Goal: Communication & Community: Answer question/provide support

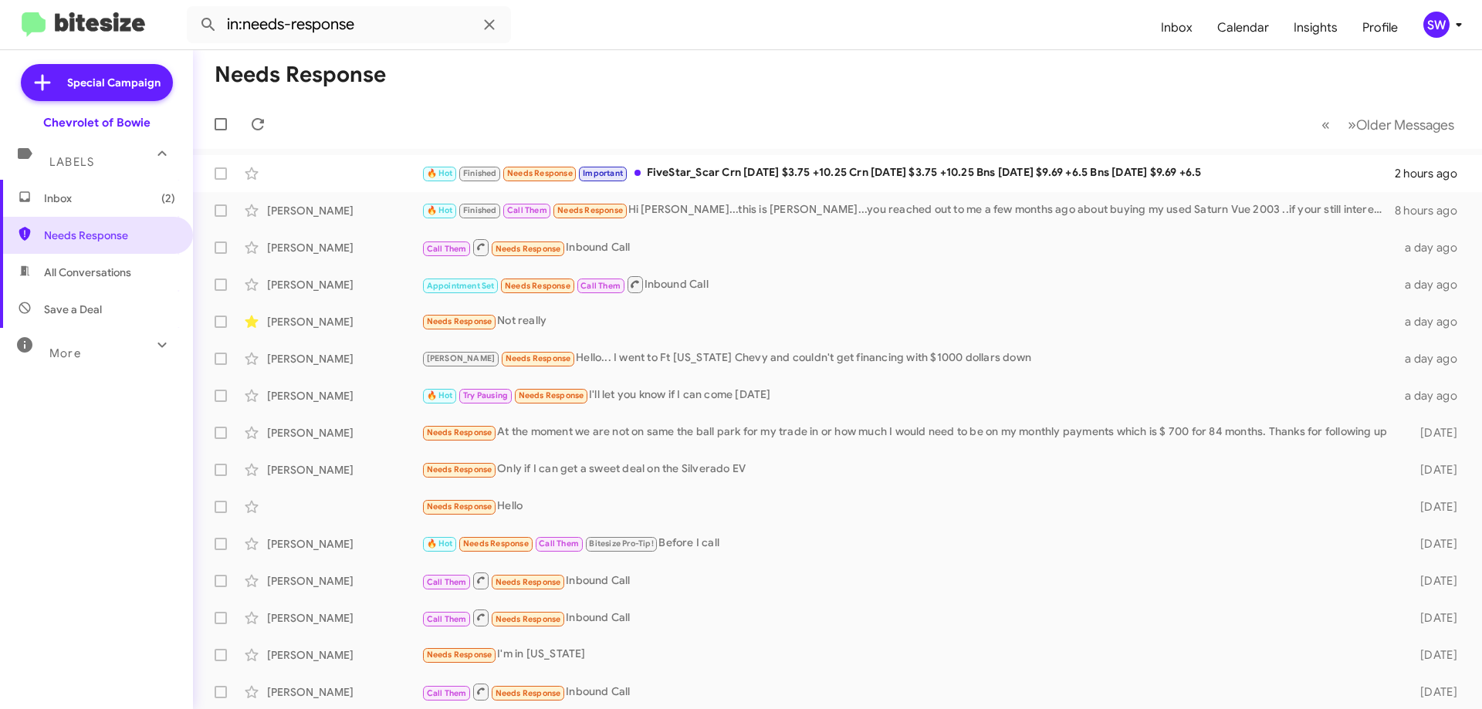
click at [76, 200] on span "Inbox (2)" at bounding box center [109, 198] width 131 height 15
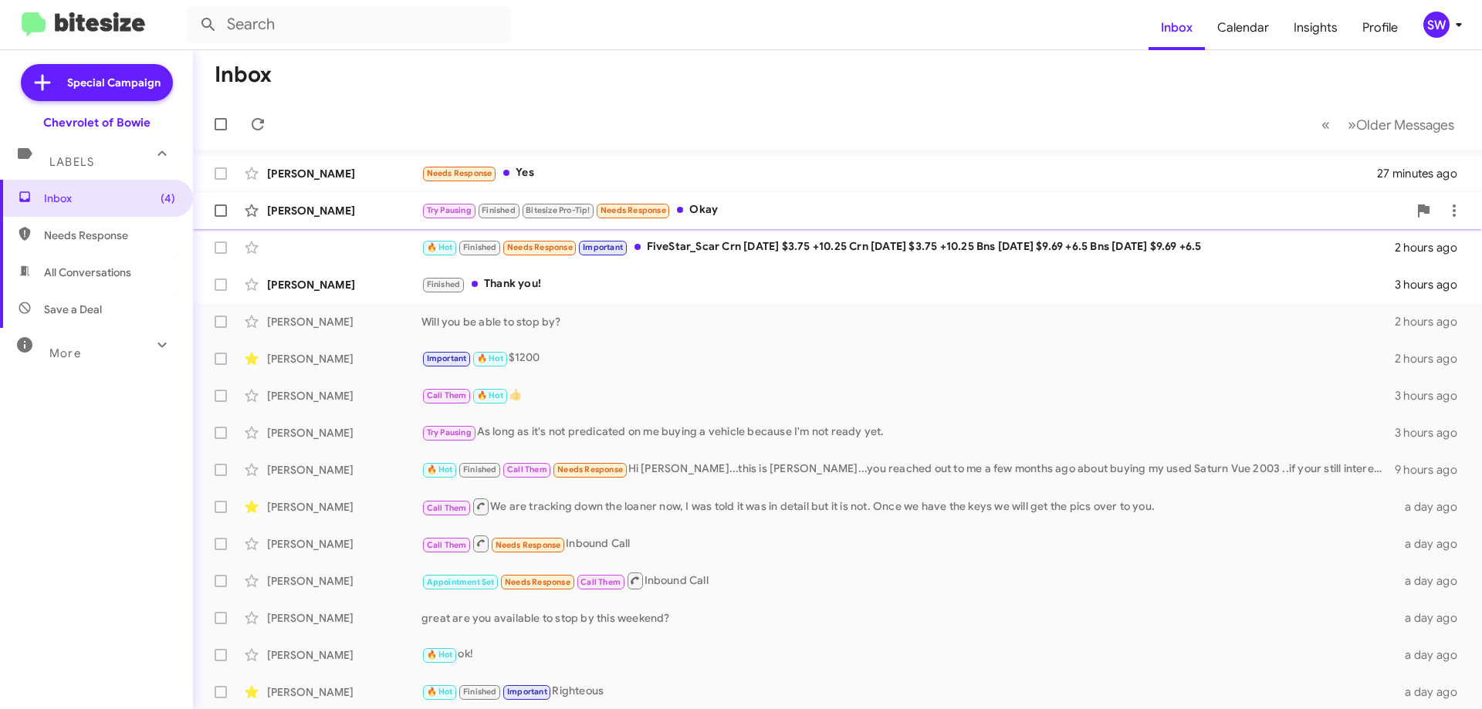
click at [723, 211] on div "Try Pausing Finished Bitesize Pro-Tip! Needs Response Okay" at bounding box center [915, 210] width 987 height 18
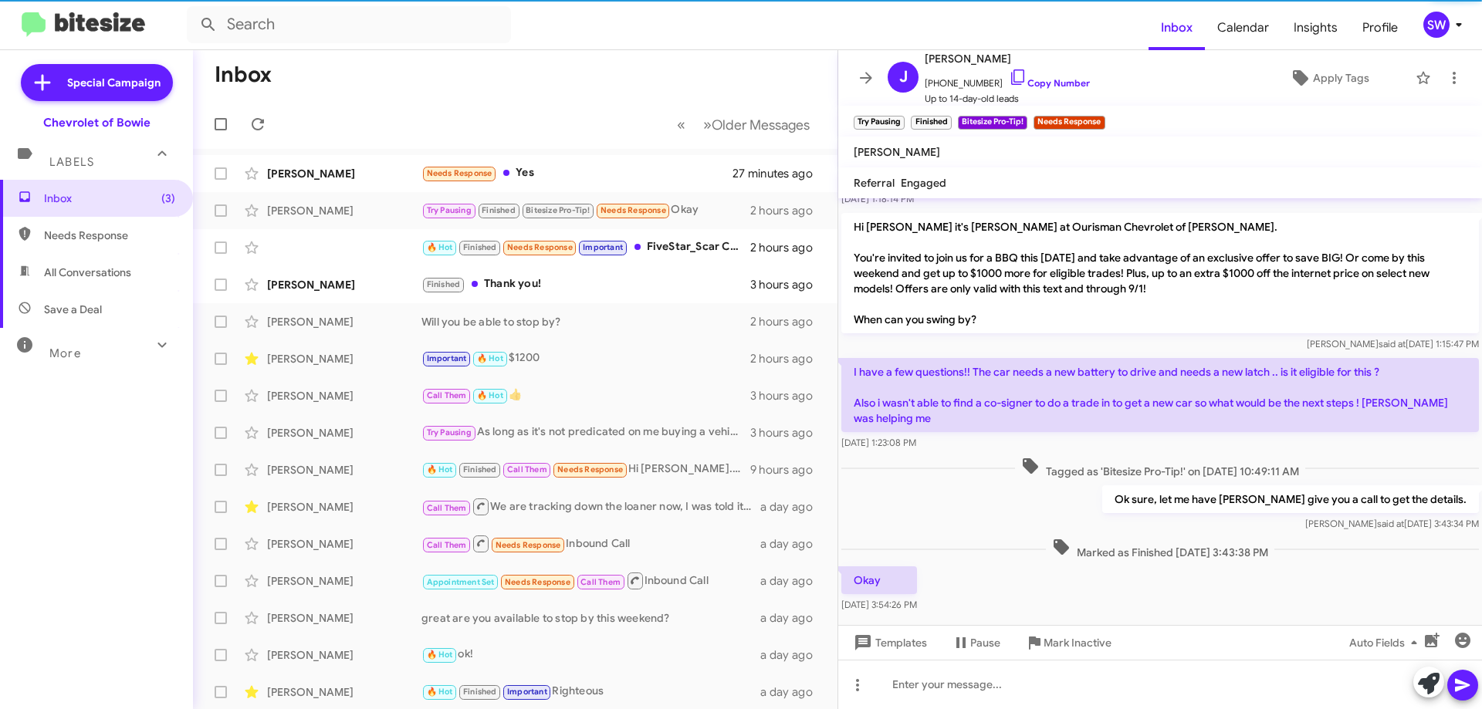
scroll to position [404, 0]
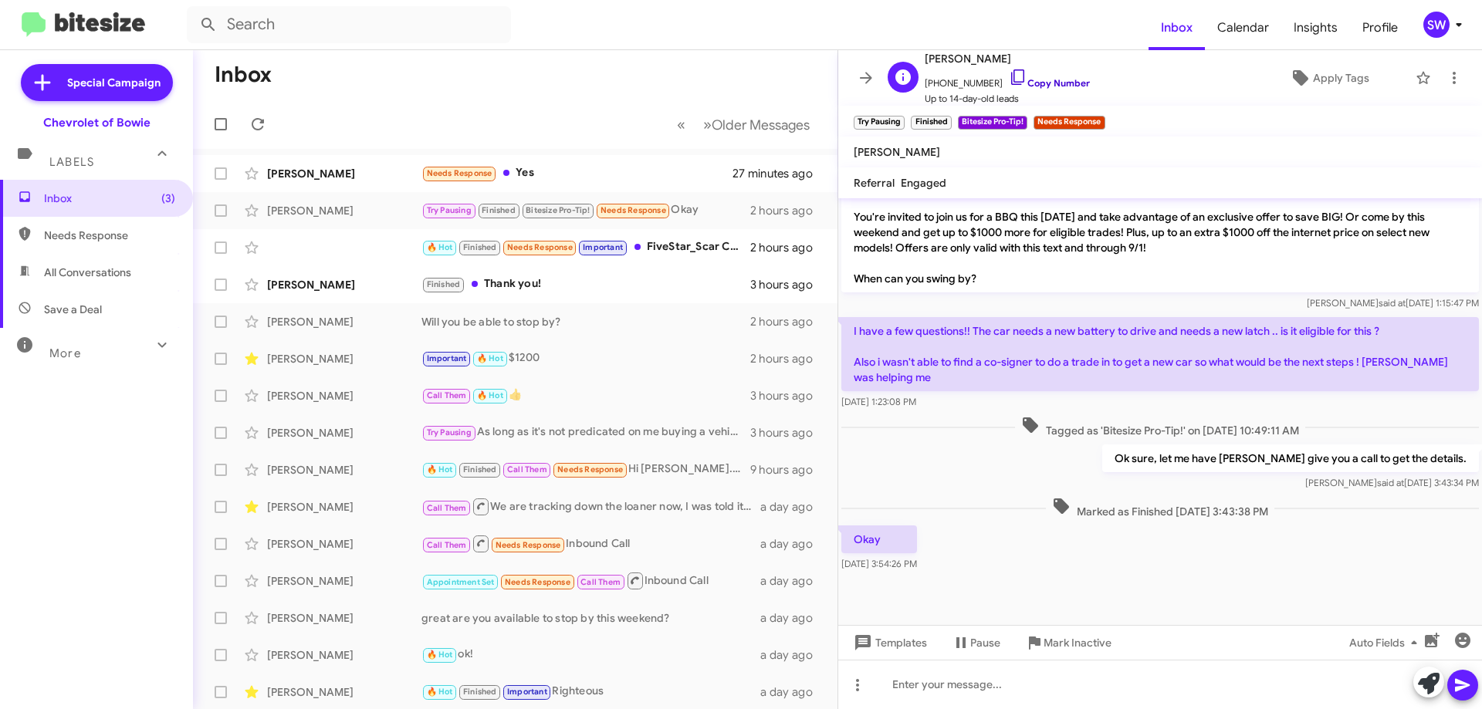
drag, startPoint x: 1004, startPoint y: 74, endPoint x: 1204, endPoint y: 103, distance: 202.1
click at [1009, 75] on icon at bounding box center [1018, 77] width 19 height 19
drag, startPoint x: 1079, startPoint y: 640, endPoint x: 1070, endPoint y: 633, distance: 11.6
click at [1079, 639] on span "Mark Inactive" at bounding box center [1078, 643] width 68 height 28
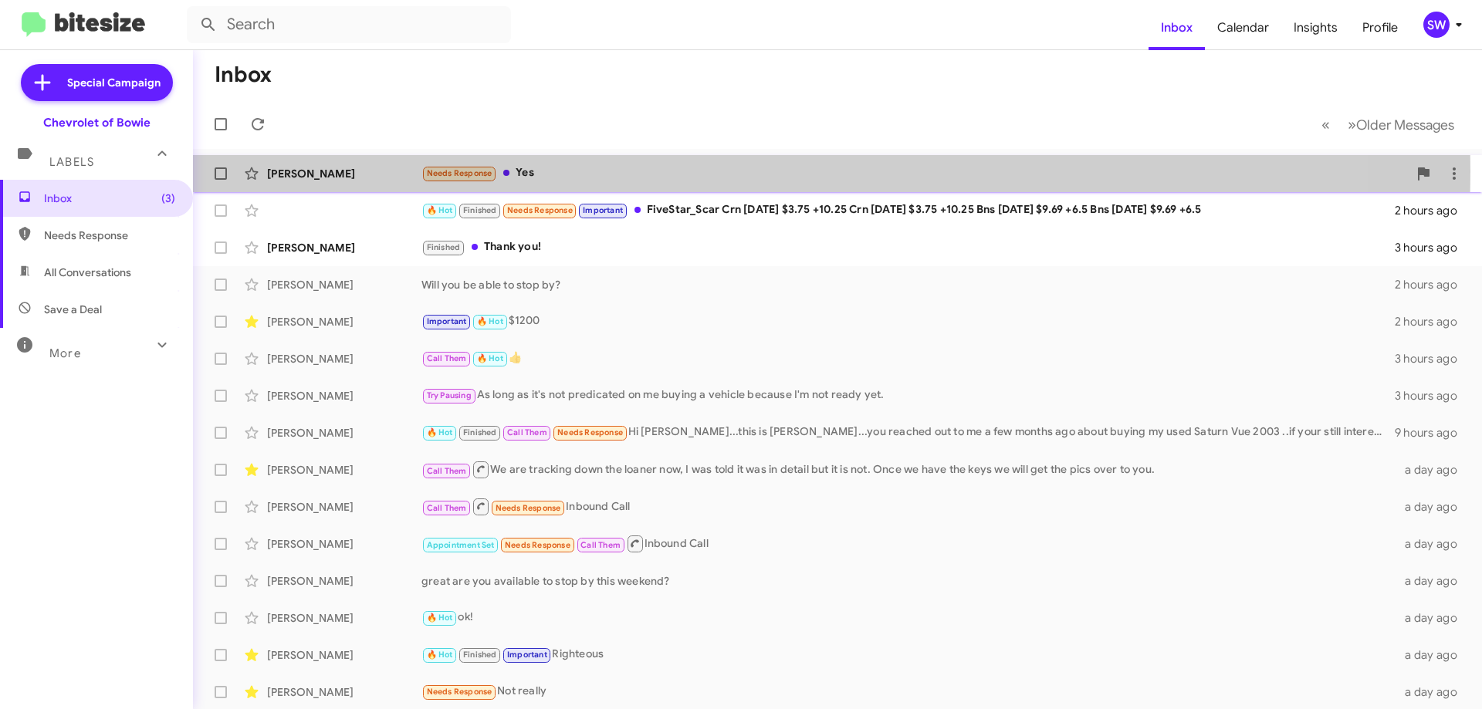
drag, startPoint x: 537, startPoint y: 171, endPoint x: 557, endPoint y: 176, distance: 20.6
click at [537, 171] on div "Needs Response Yes" at bounding box center [915, 173] width 987 height 18
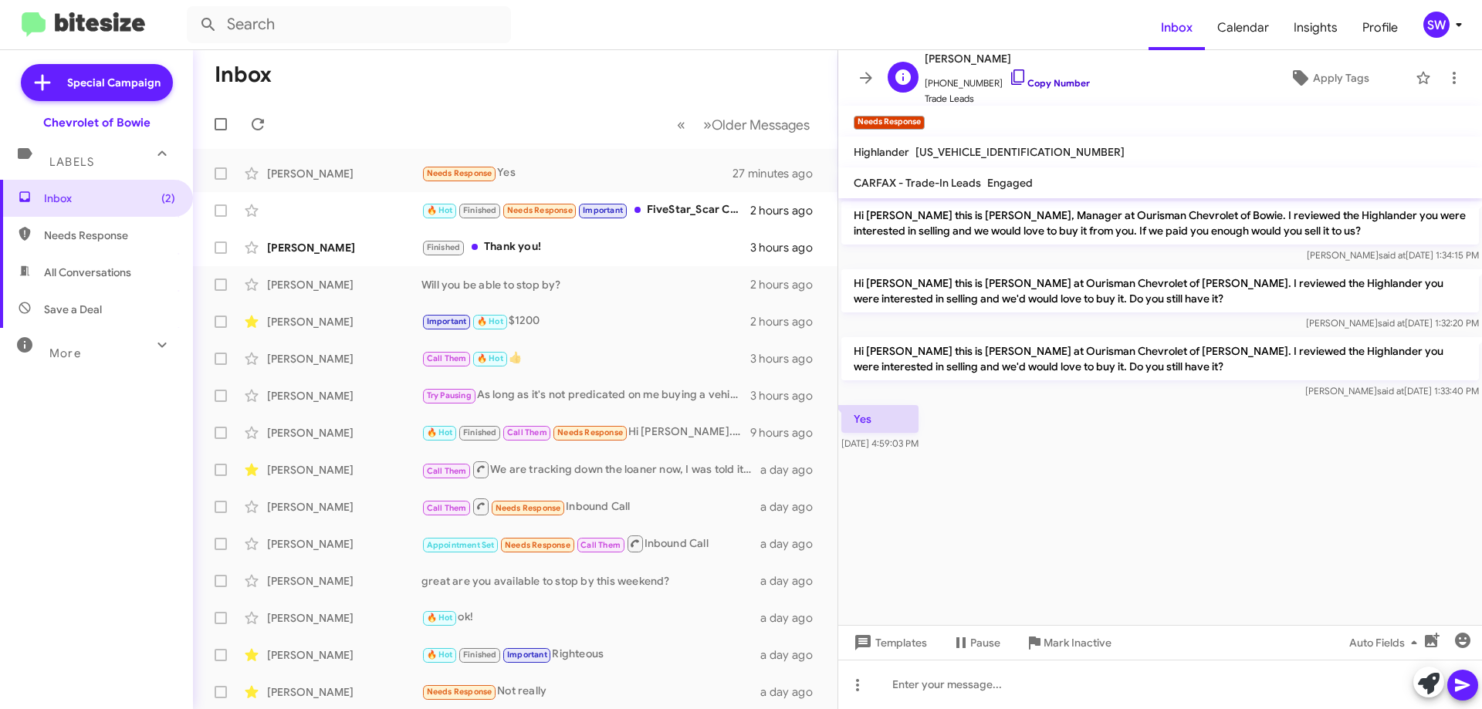
click at [1009, 80] on icon at bounding box center [1018, 77] width 19 height 19
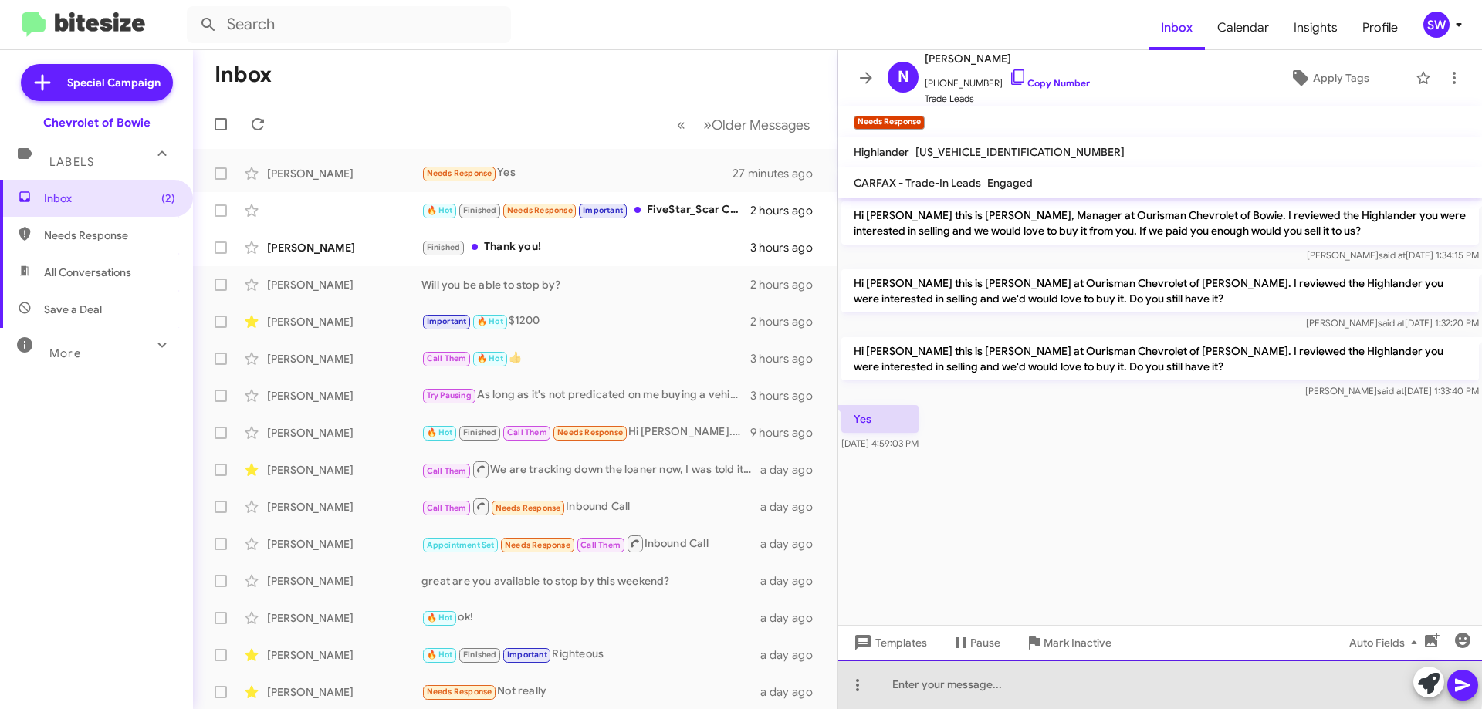
click at [1002, 678] on div at bounding box center [1160, 684] width 644 height 49
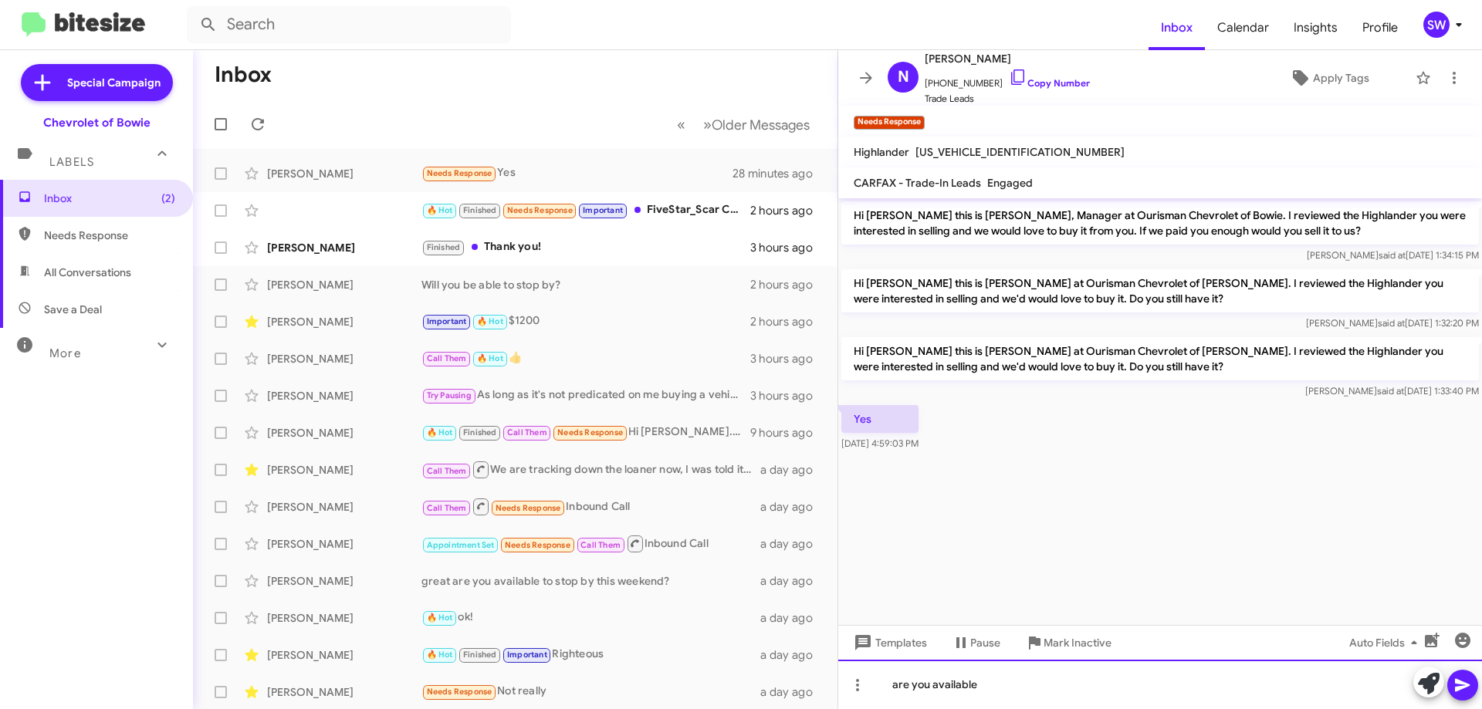
click at [1028, 692] on div "are you available" at bounding box center [1160, 684] width 644 height 49
